Goal: Transaction & Acquisition: Subscribe to service/newsletter

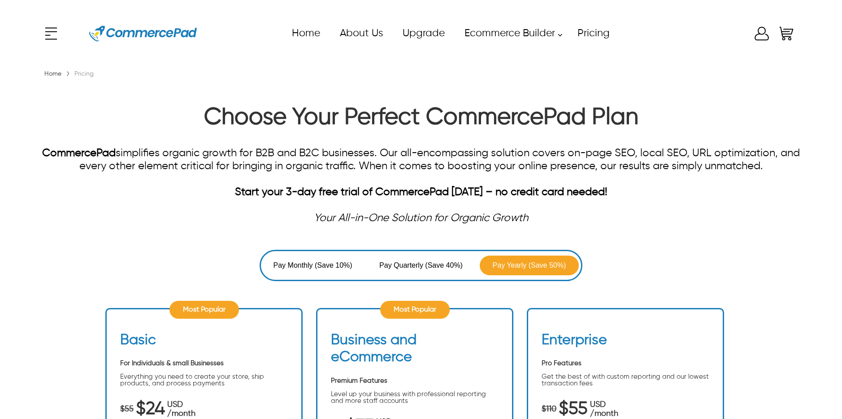
scroll to position [157, 0]
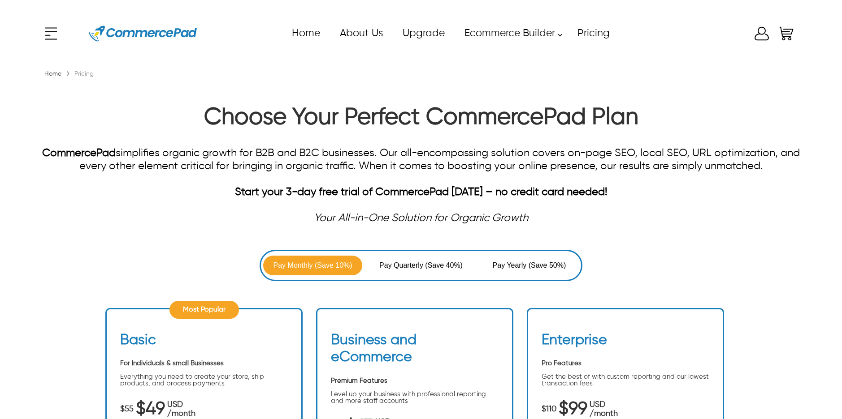
scroll to position [162, 0]
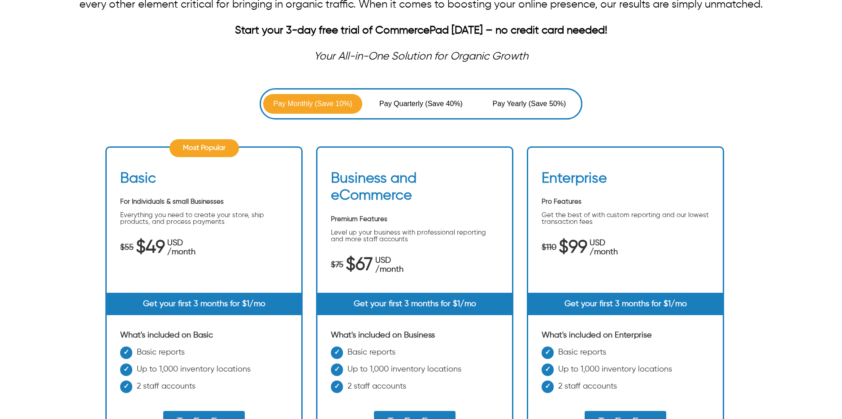
click at [434, 100] on span "(Save 40%)" at bounding box center [444, 104] width 38 height 11
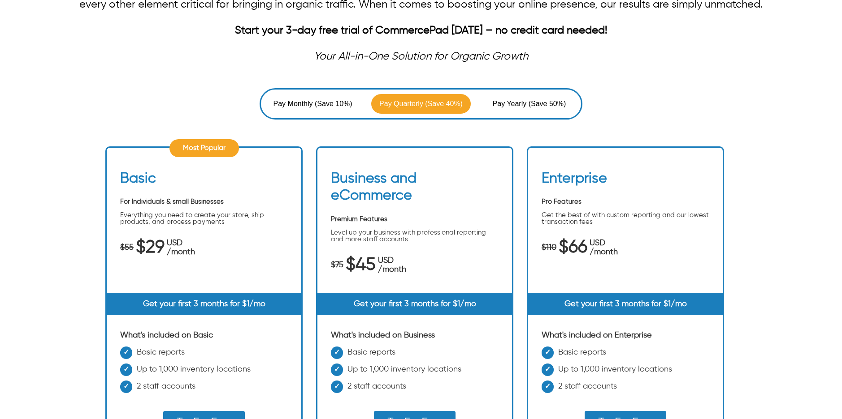
click at [515, 99] on span "Pay Yearly" at bounding box center [510, 104] width 36 height 11
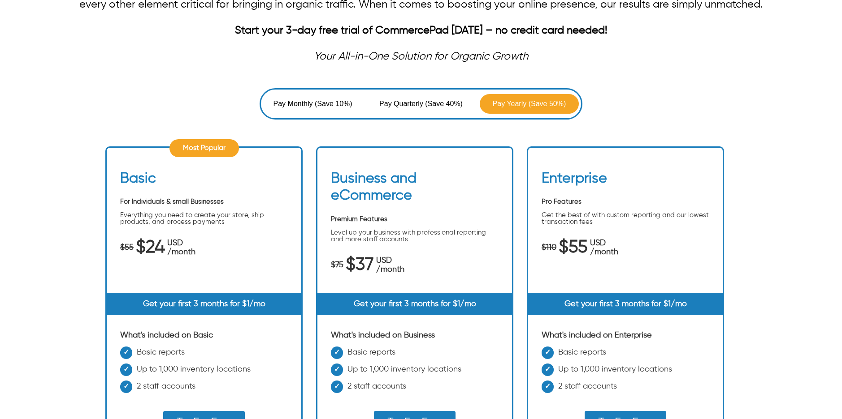
click at [426, 102] on span "(Save 40%)" at bounding box center [444, 104] width 38 height 11
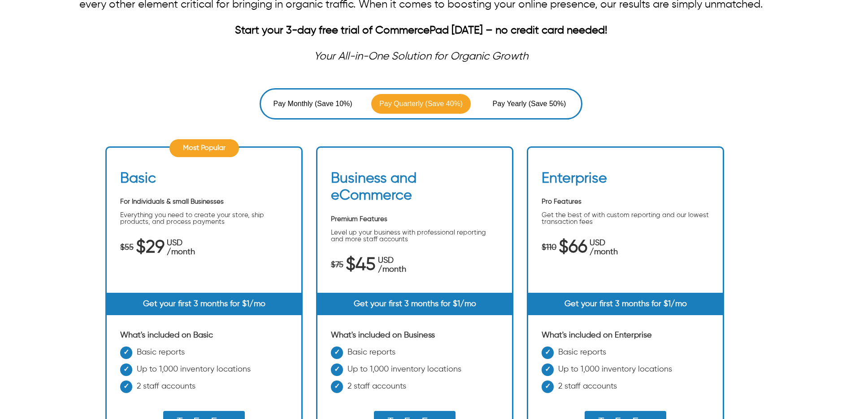
click at [295, 101] on span "Pay Monthly" at bounding box center [294, 104] width 42 height 11
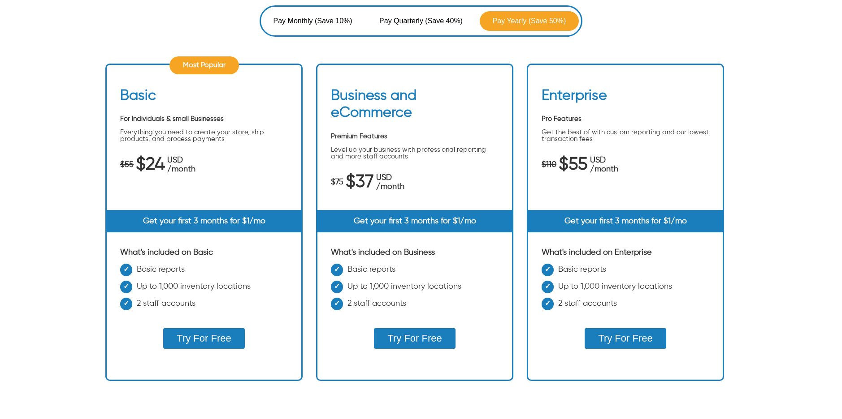
scroll to position [252, 0]
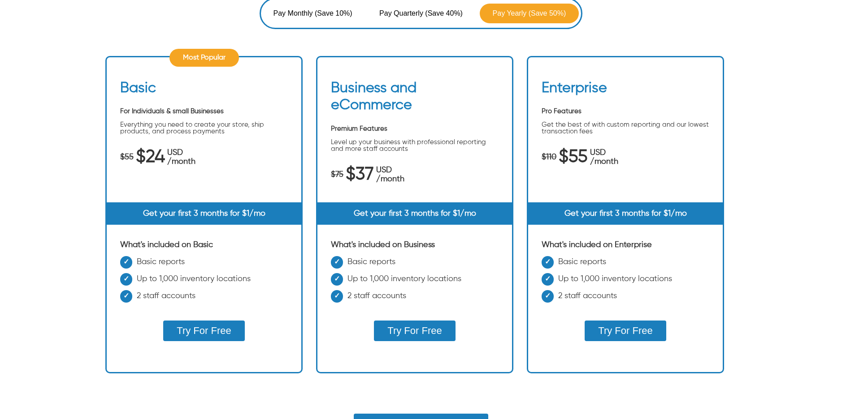
click at [615, 327] on button "Try For Free" at bounding box center [624, 331] width 81 height 21
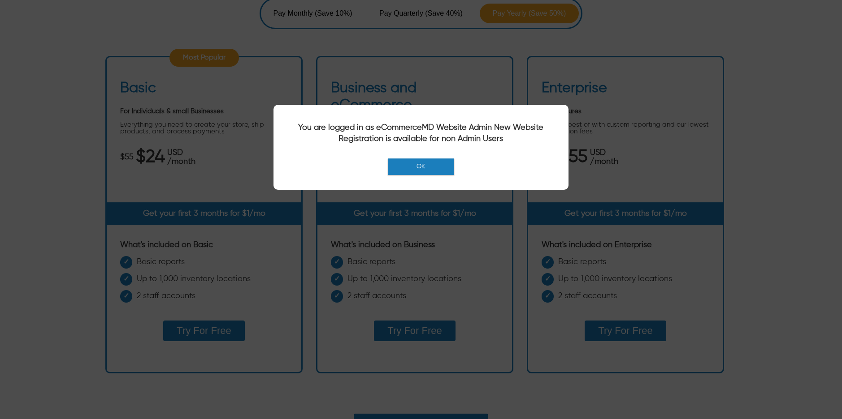
click at [417, 159] on button "OK" at bounding box center [421, 167] width 66 height 17
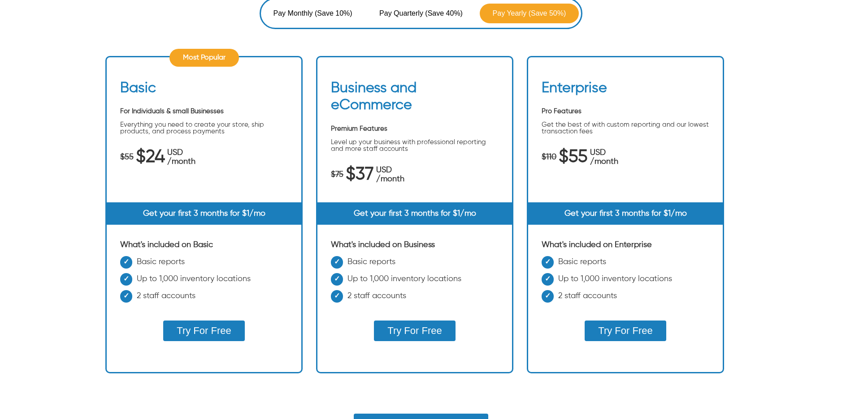
click at [330, 18] on span "(Save 10%)" at bounding box center [334, 13] width 38 height 11
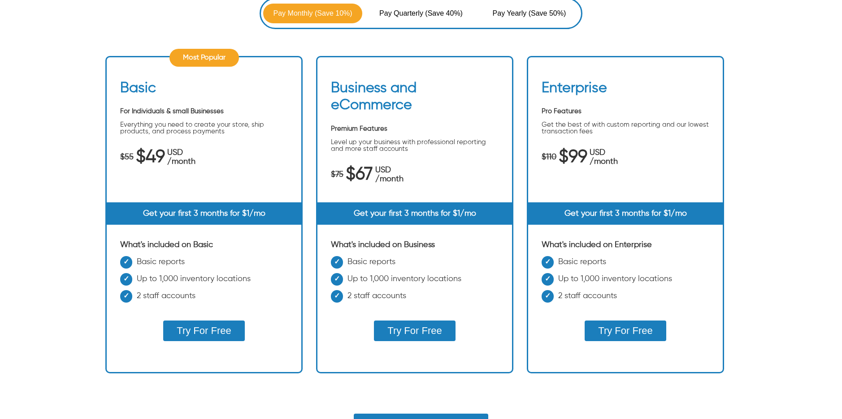
click at [220, 334] on button "Try For Free" at bounding box center [203, 331] width 81 height 21
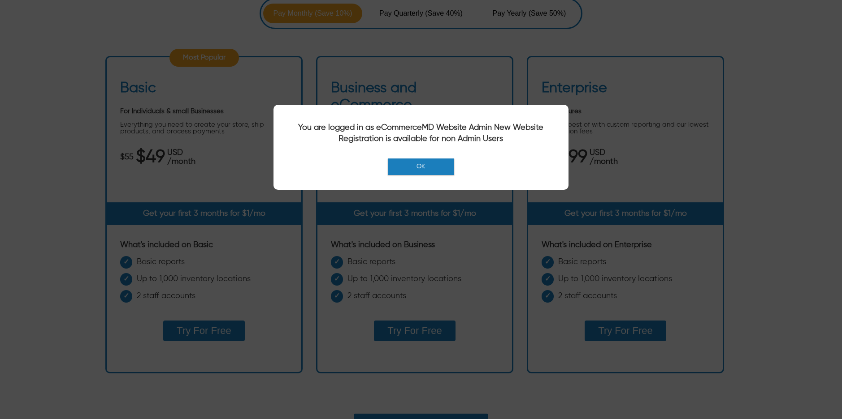
click at [787, 37] on div "You are logged in as eCommerceMD Website Admin New Website Registration is avai…" at bounding box center [421, 209] width 842 height 419
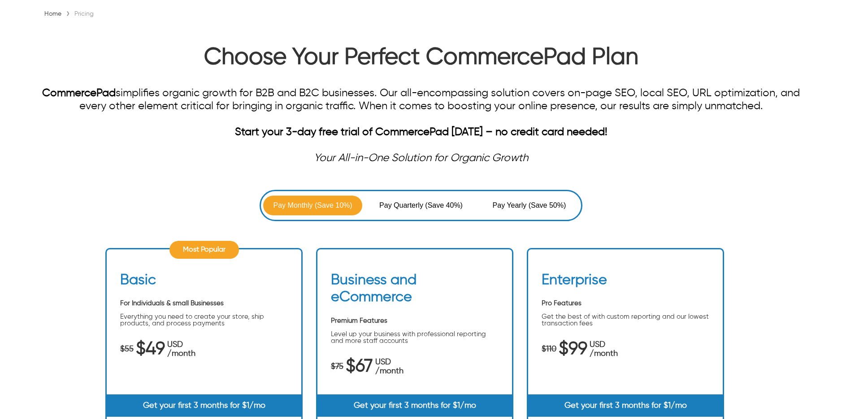
scroll to position [0, 0]
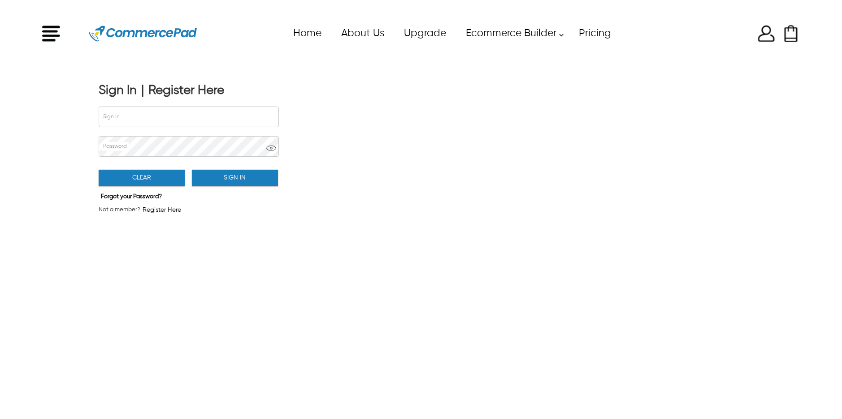
drag, startPoint x: 375, startPoint y: 177, endPoint x: 329, endPoint y: 185, distance: 46.7
click at [375, 176] on div "Sign In | Register Here Sign In Password Clear Sign In Forgot your Password? No…" at bounding box center [421, 245] width 842 height 357
type input "**********"
click at [233, 177] on button "Sign In" at bounding box center [235, 178] width 86 height 17
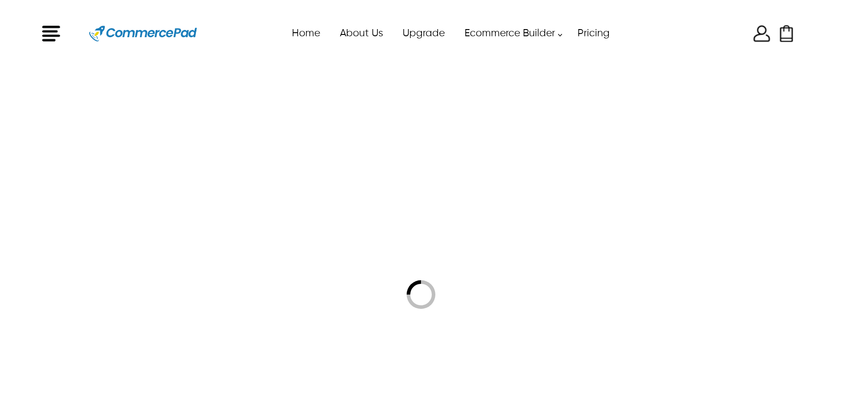
type input "**********"
